Goal: Task Accomplishment & Management: Use online tool/utility

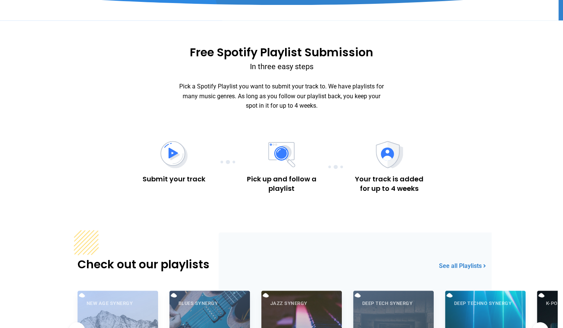
scroll to position [198, 0]
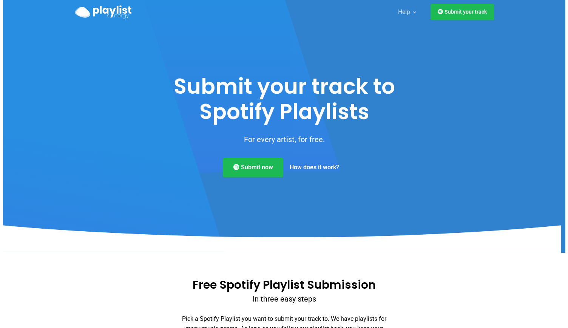
scroll to position [0, 0]
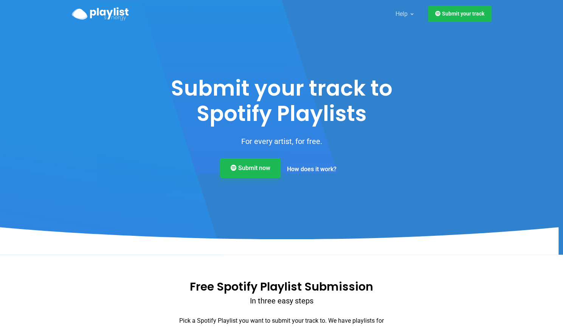
click at [257, 176] on link "Submit now" at bounding box center [250, 168] width 60 height 20
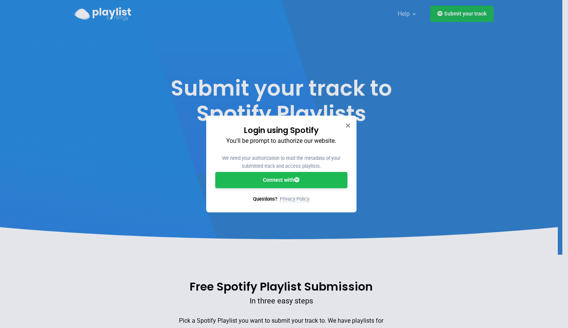
click at [275, 175] on link "Connect with" at bounding box center [281, 180] width 132 height 16
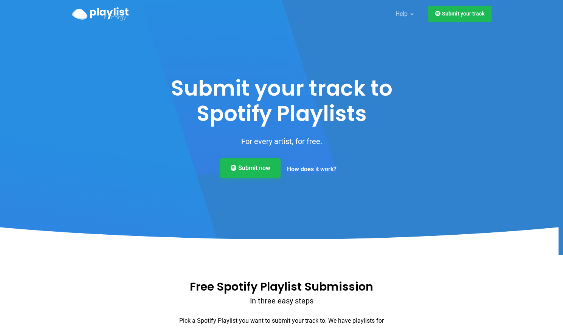
click at [268, 171] on link "Submit now" at bounding box center [250, 168] width 60 height 20
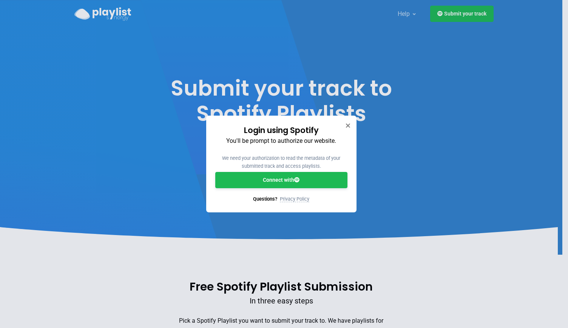
click at [274, 177] on link "Connect with" at bounding box center [281, 180] width 132 height 16
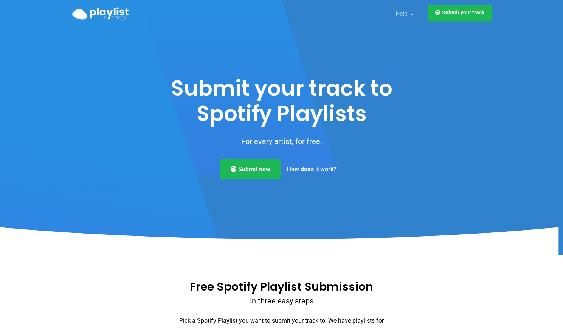
click at [450, 14] on link "Submit your track" at bounding box center [459, 13] width 63 height 16
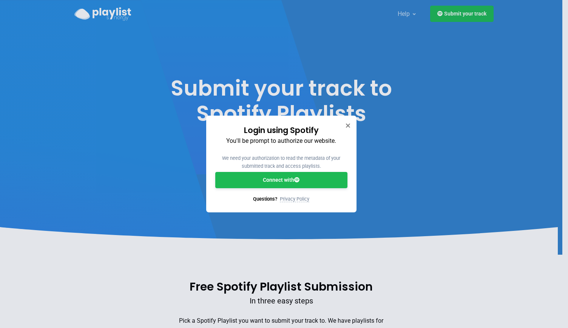
click at [317, 181] on link "Connect with" at bounding box center [281, 180] width 132 height 16
